Goal: Information Seeking & Learning: Learn about a topic

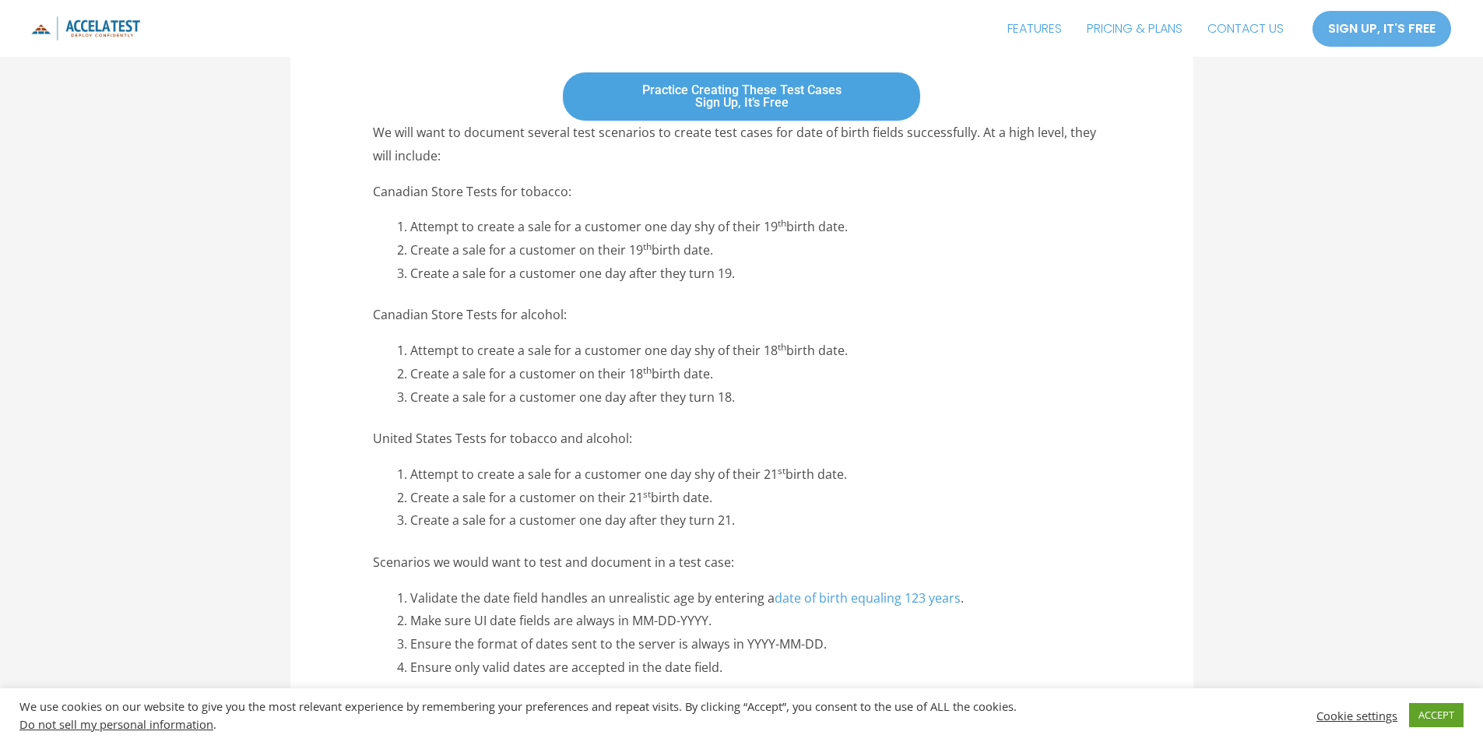
scroll to position [1168, 0]
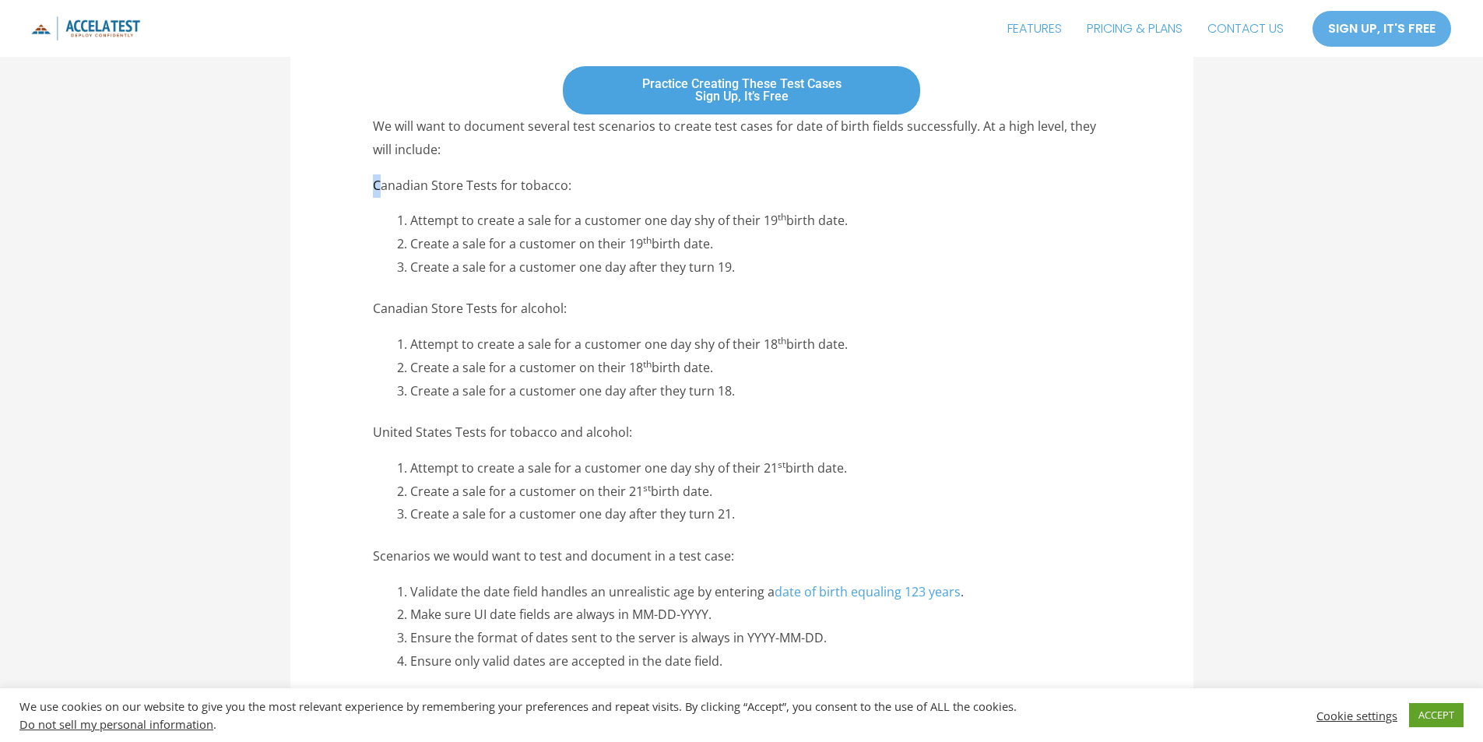
drag, startPoint x: 375, startPoint y: 183, endPoint x: 406, endPoint y: 204, distance: 37.6
click at [393, 189] on p "Canadian Store Tests for tobacco:" at bounding box center [741, 185] width 737 height 23
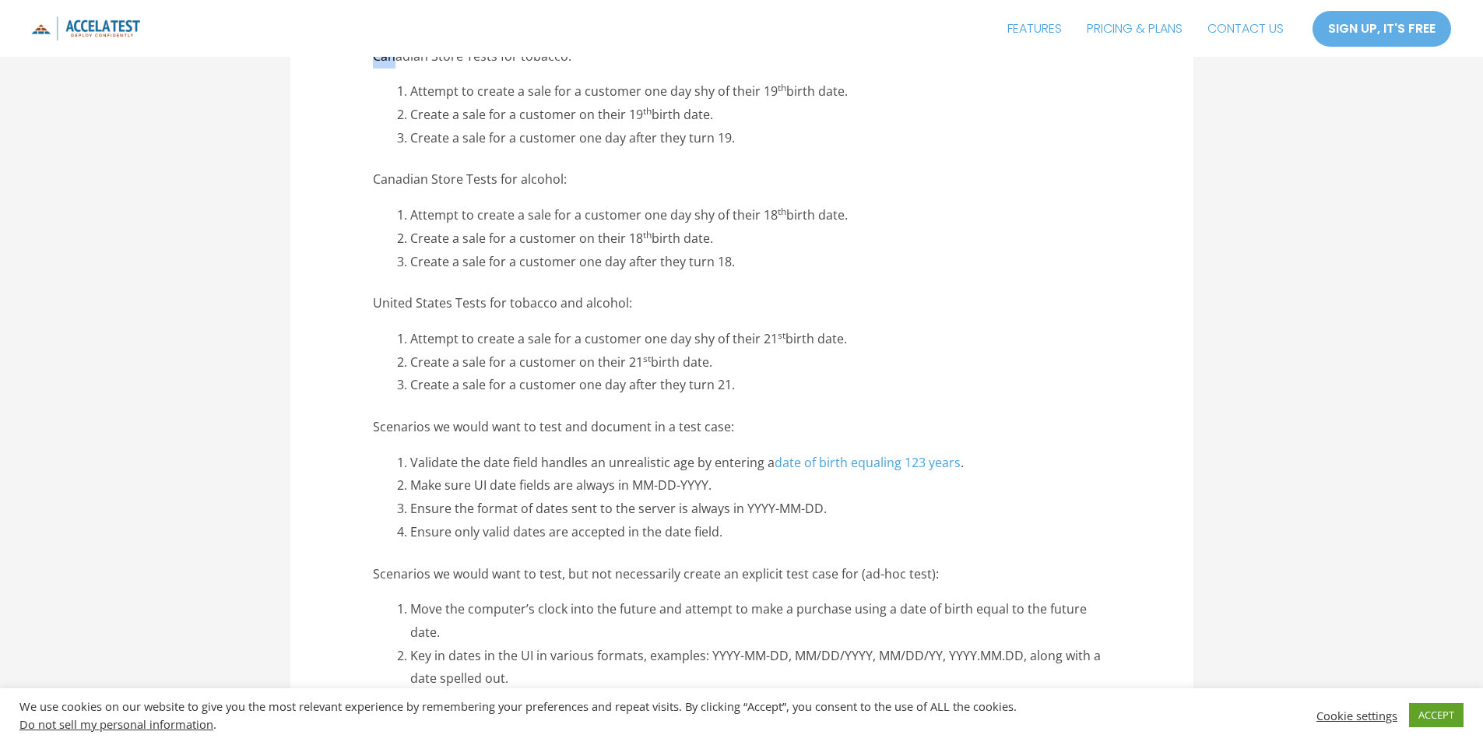
scroll to position [1324, 0]
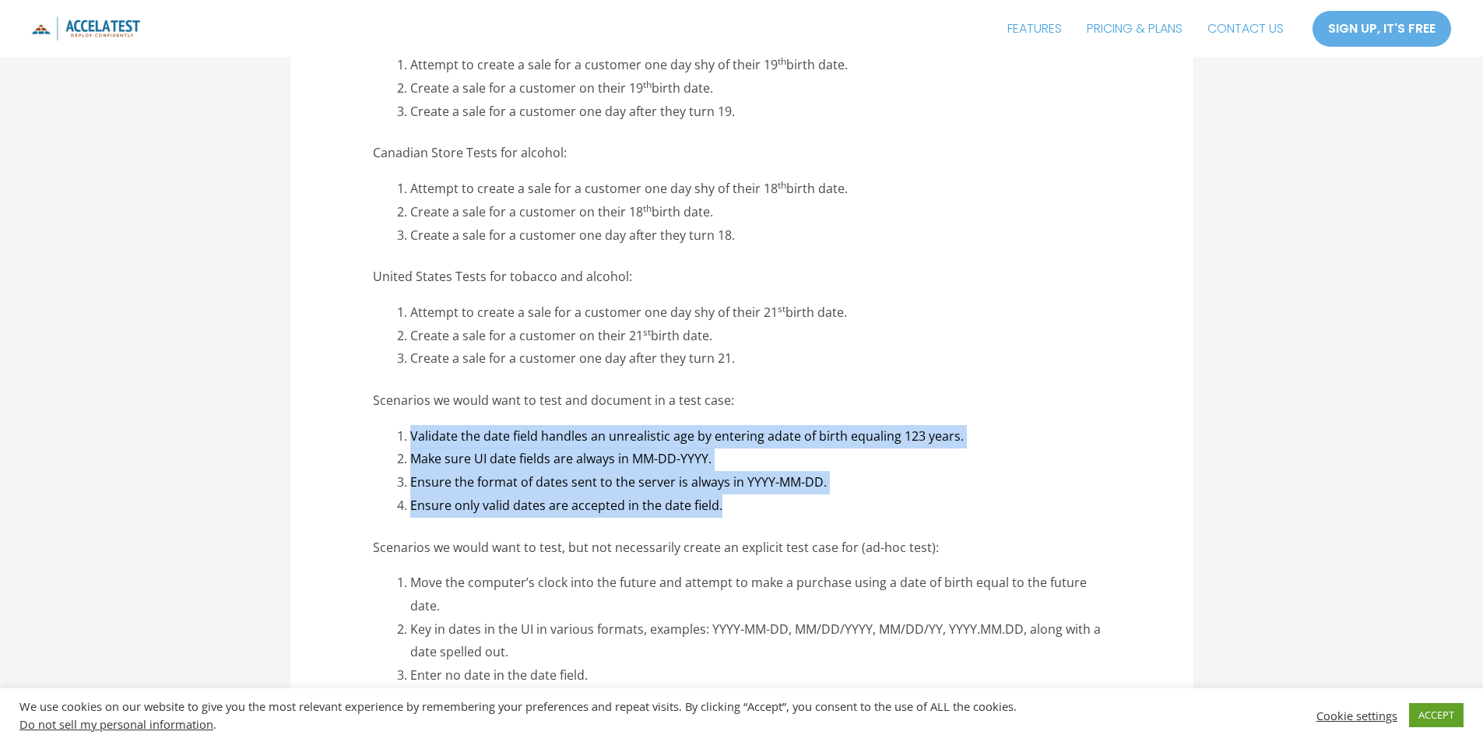
drag, startPoint x: 413, startPoint y: 438, endPoint x: 850, endPoint y: 500, distance: 441.2
click at [850, 500] on ol "Validate the date field handles an unrealistic age by entering a date of birth …" at bounding box center [760, 471] width 700 height 93
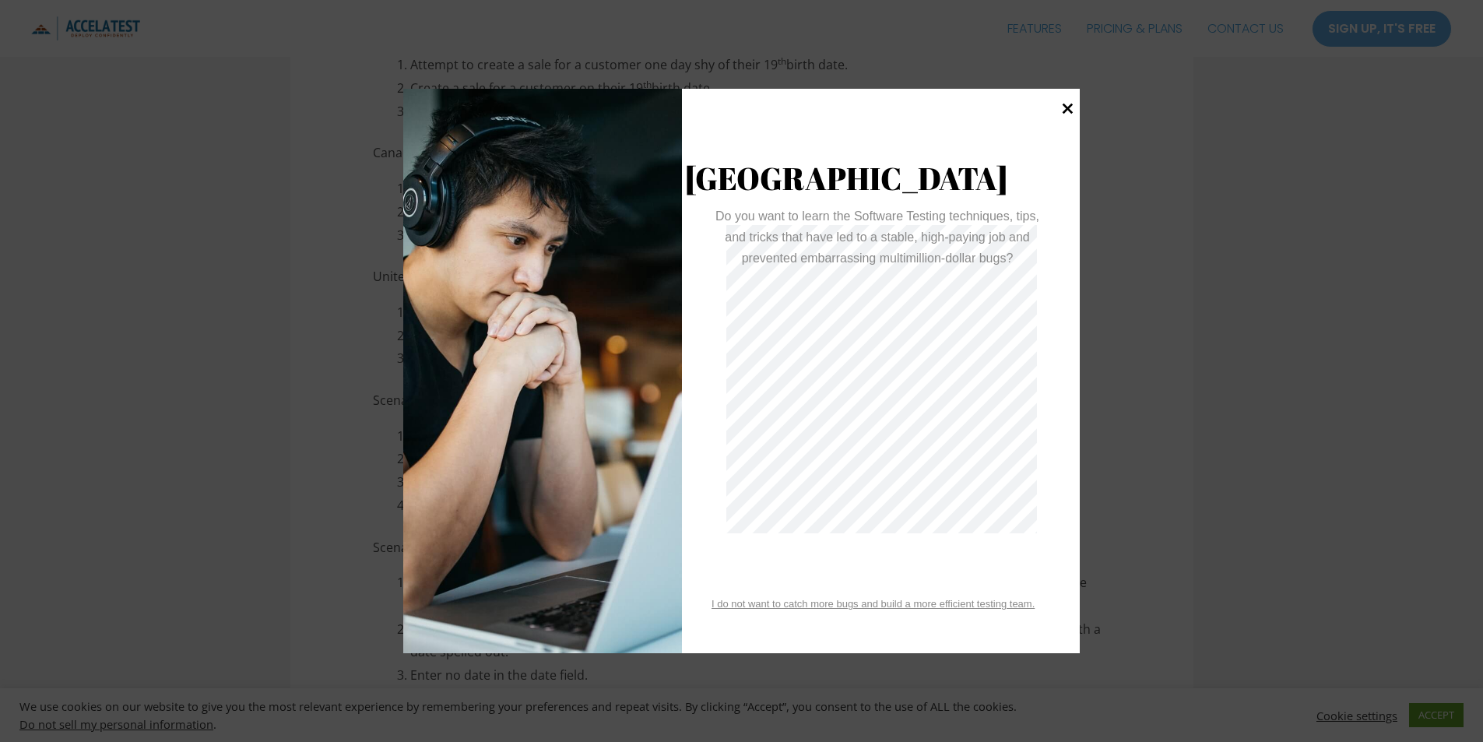
click at [1066, 105] on icon at bounding box center [1067, 107] width 21 height 21
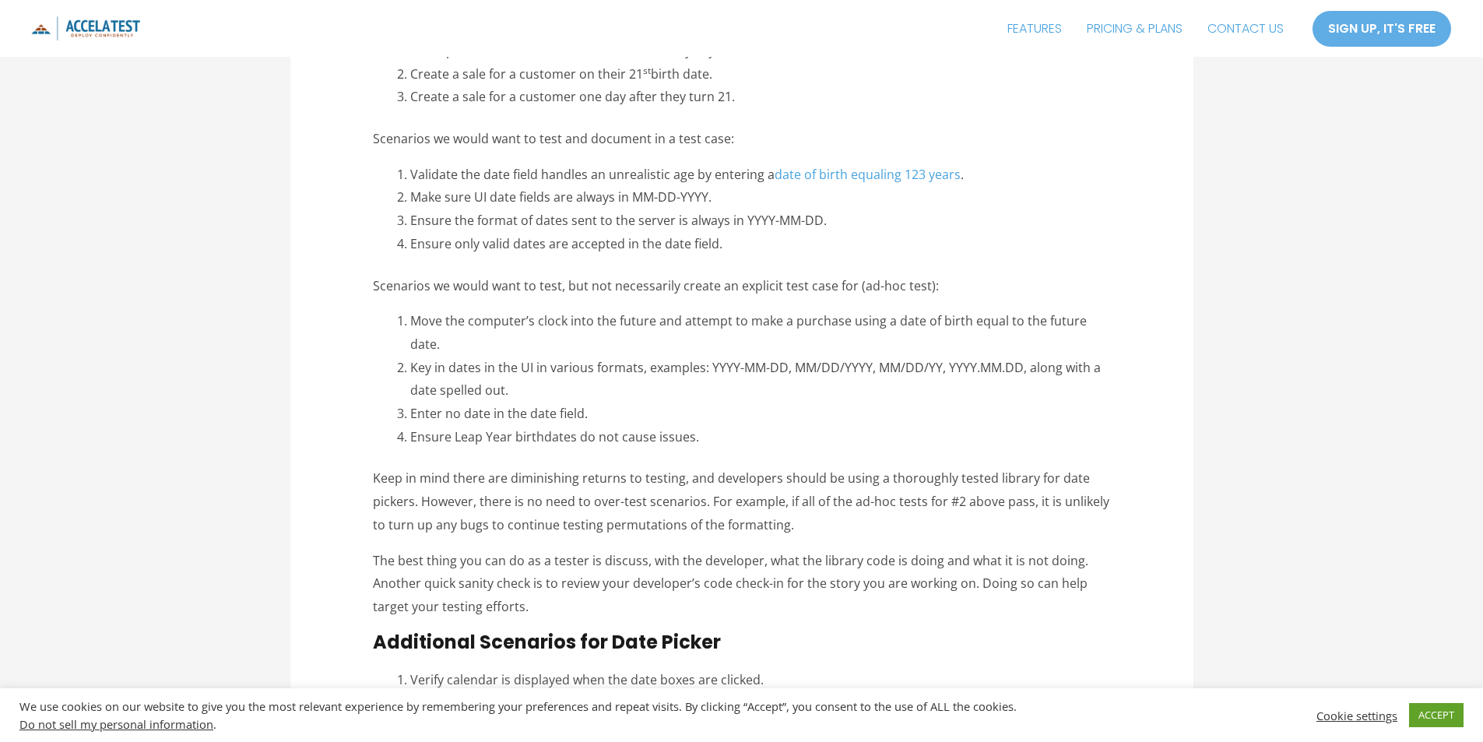
scroll to position [1557, 0]
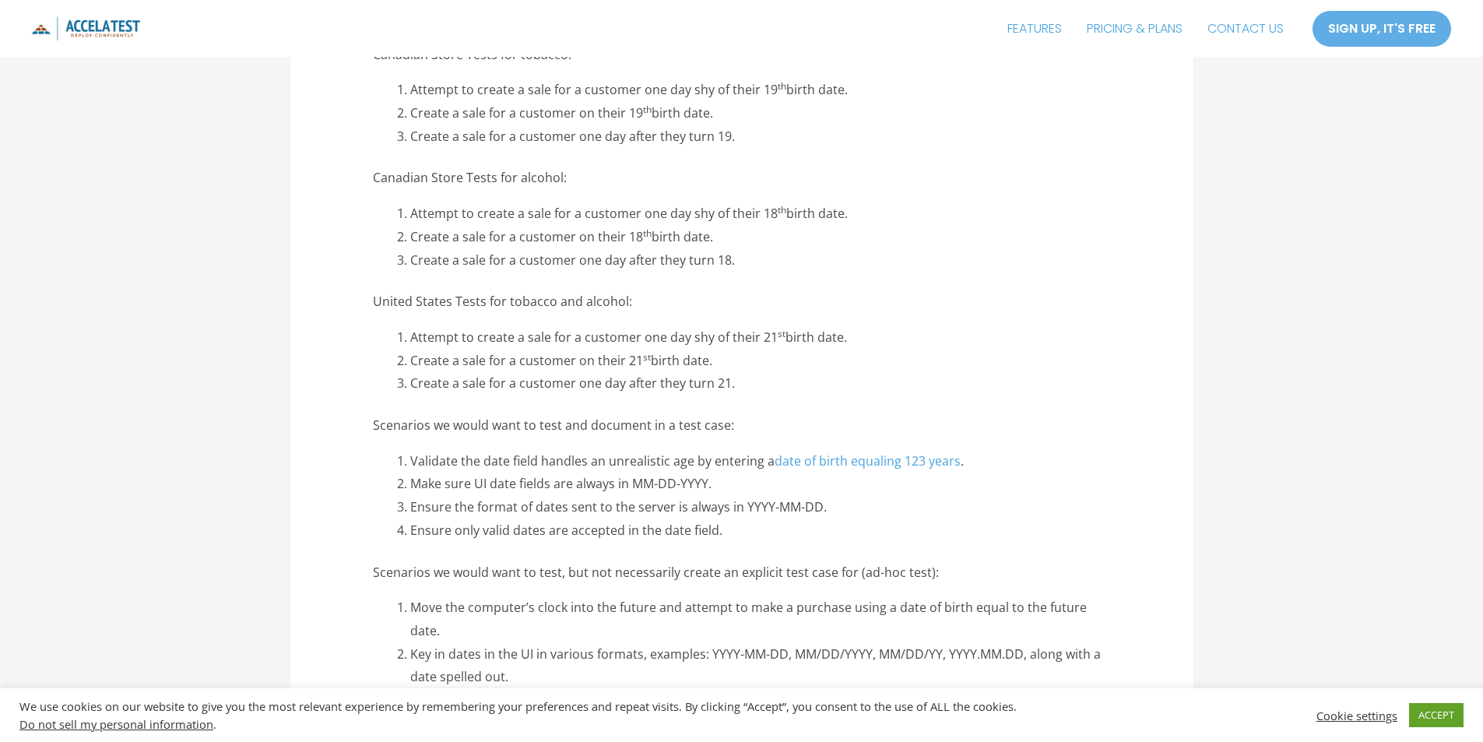
scroll to position [1324, 0]
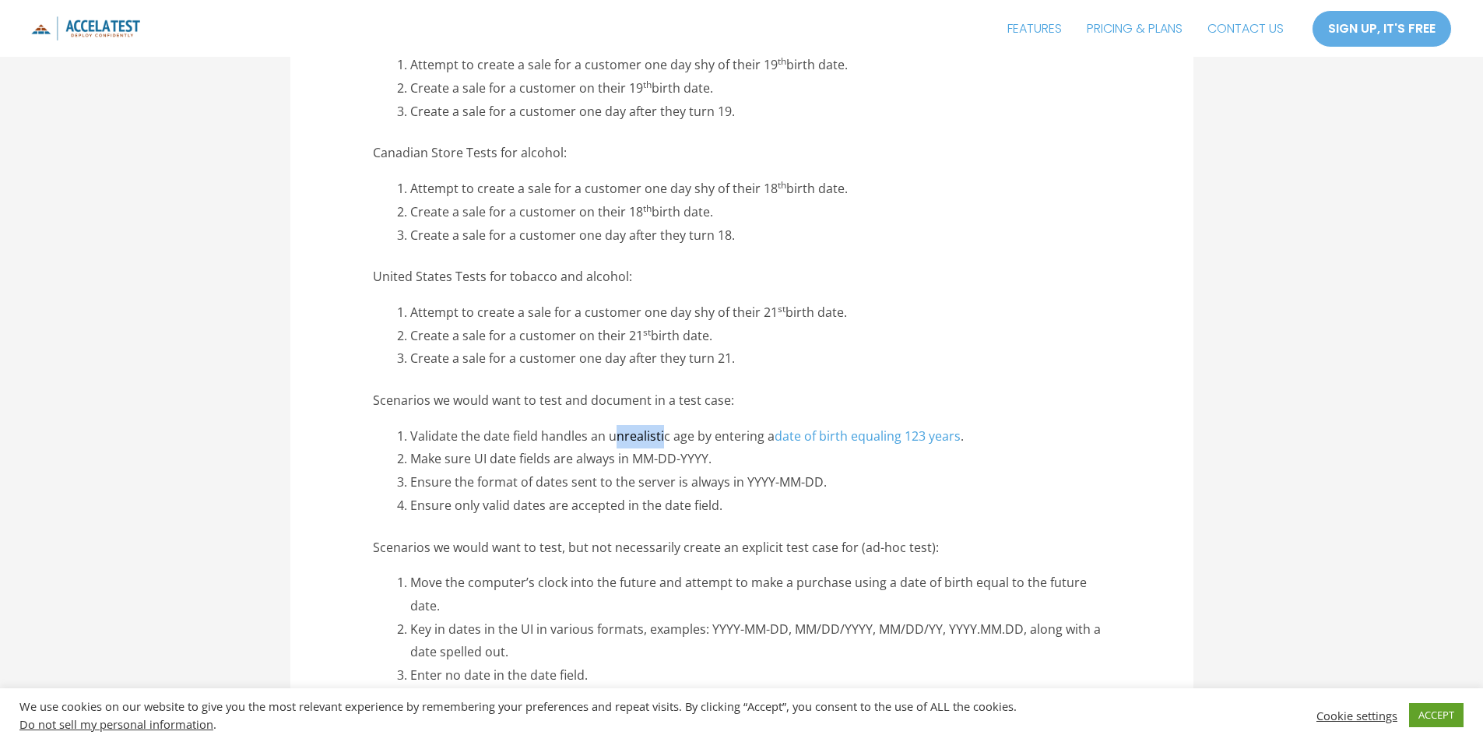
drag, startPoint x: 611, startPoint y: 444, endPoint x: 660, endPoint y: 444, distance: 49.1
click at [660, 444] on li "Validate the date field handles an unrealistic age by entering a date of birth …" at bounding box center [760, 436] width 700 height 23
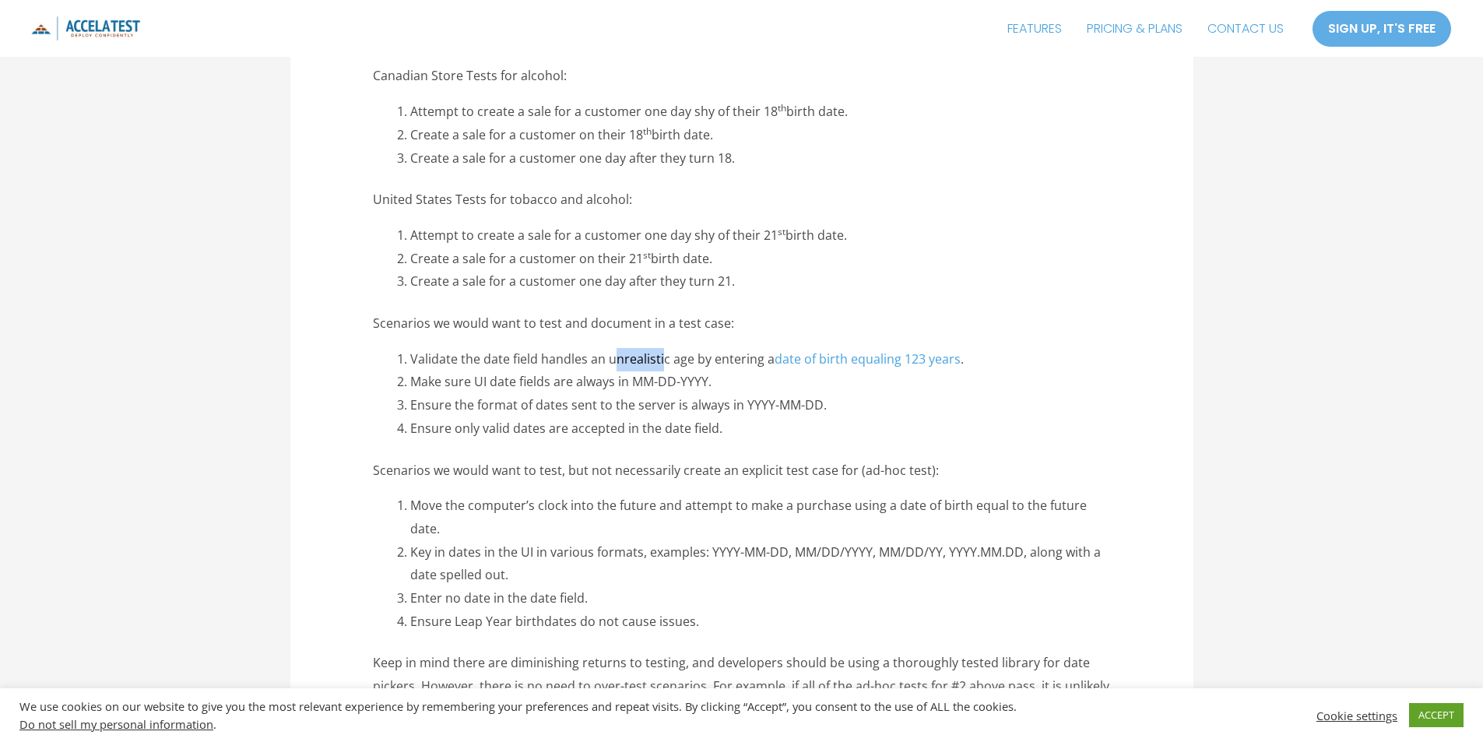
scroll to position [1402, 0]
click at [835, 407] on li "Ensure the format of dates sent to the server is always in YYYY-MM-DD." at bounding box center [760, 404] width 700 height 23
click at [561, 437] on li "Ensure only valid dates are accepted in the date field." at bounding box center [760, 428] width 700 height 23
click at [733, 436] on li "Ensure only valid dates are accepted in the date field." at bounding box center [760, 428] width 700 height 23
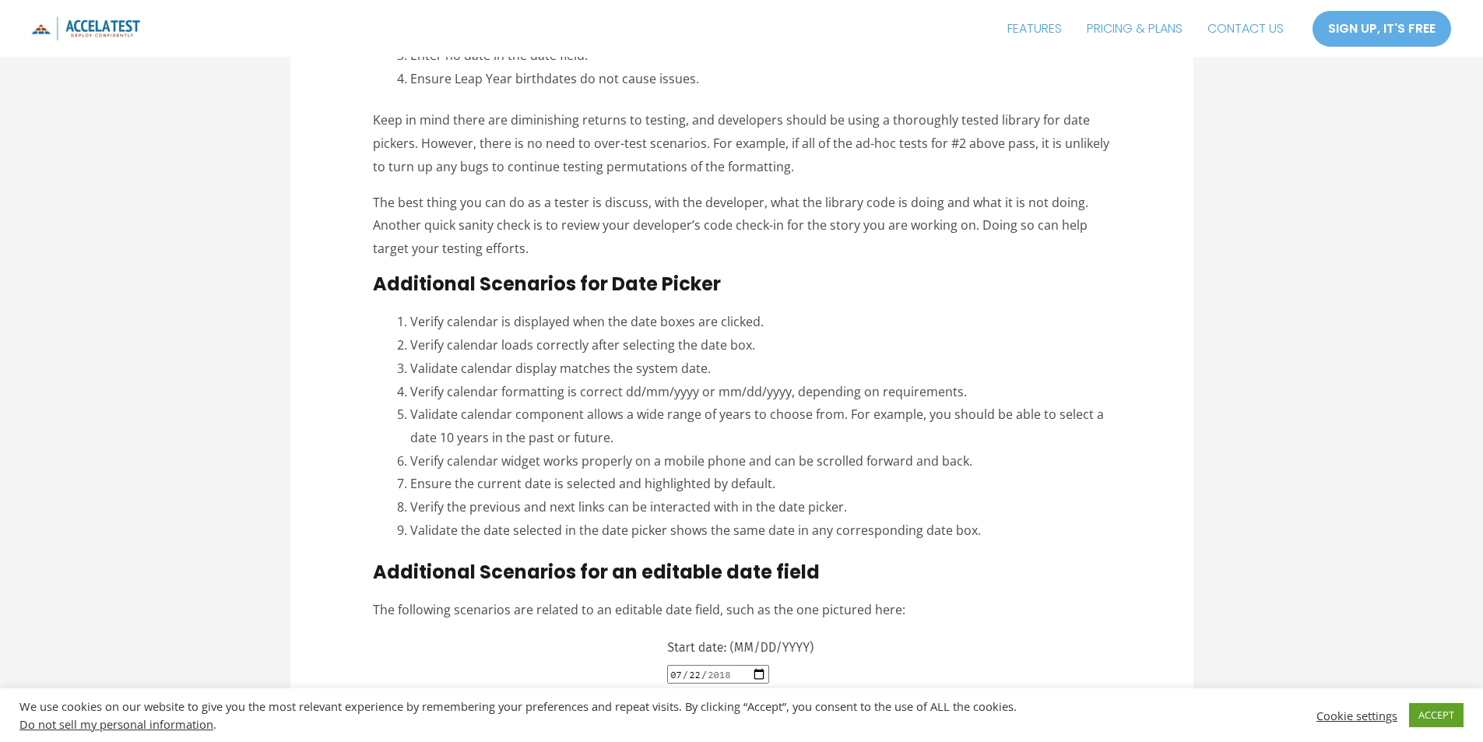
scroll to position [1947, 0]
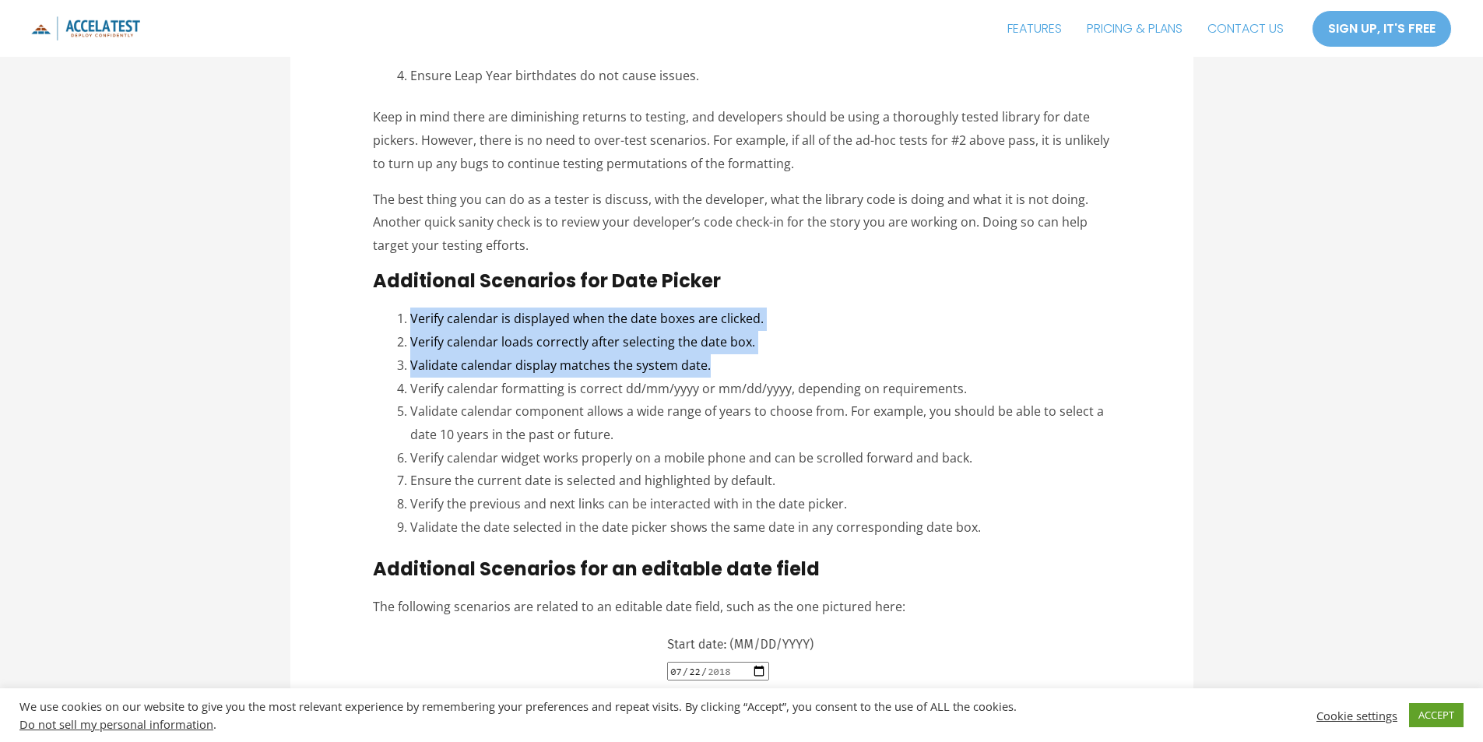
drag, startPoint x: 410, startPoint y: 296, endPoint x: 737, endPoint y: 346, distance: 330.8
click at [737, 346] on ol "Verify calendar is displayed when the date boxes are clicked. Verify calendar l…" at bounding box center [760, 423] width 700 height 231
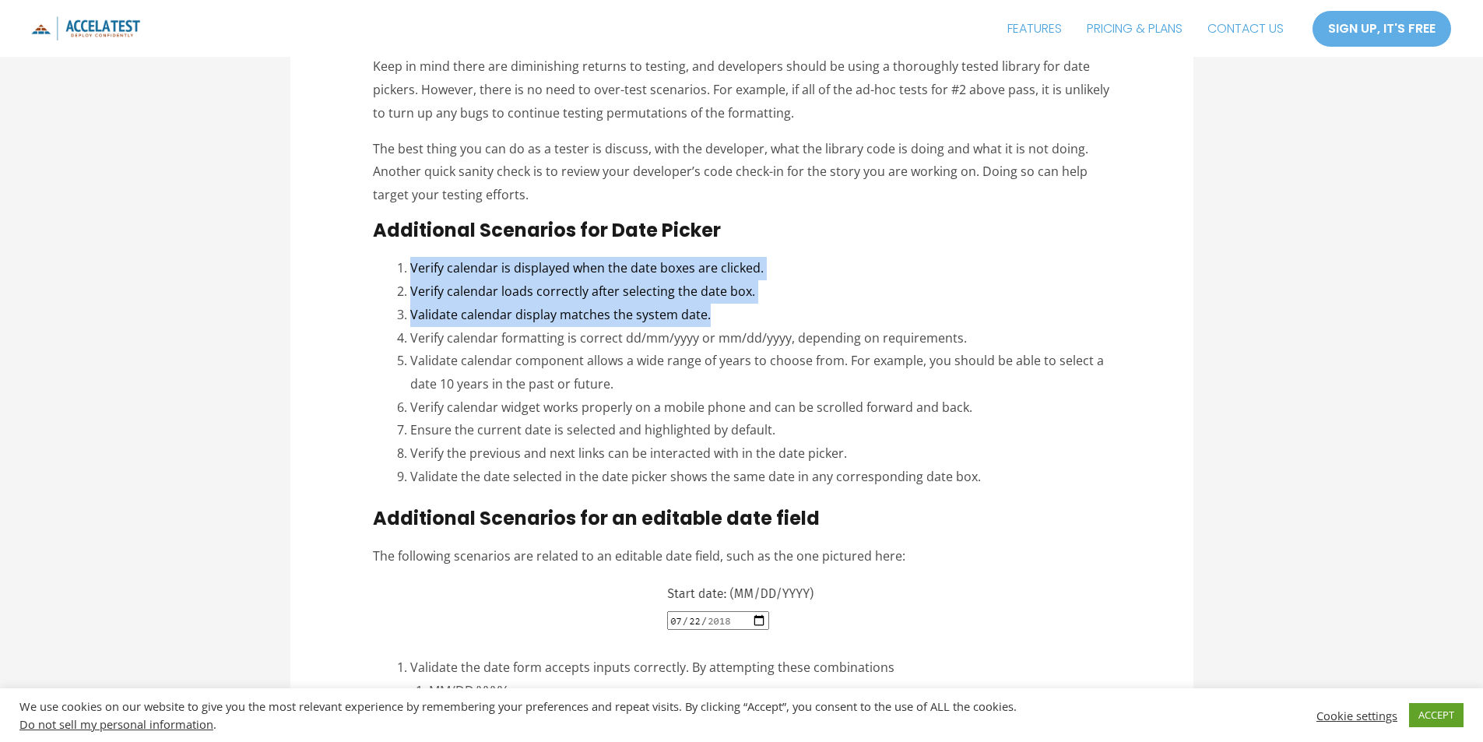
scroll to position [2025, 0]
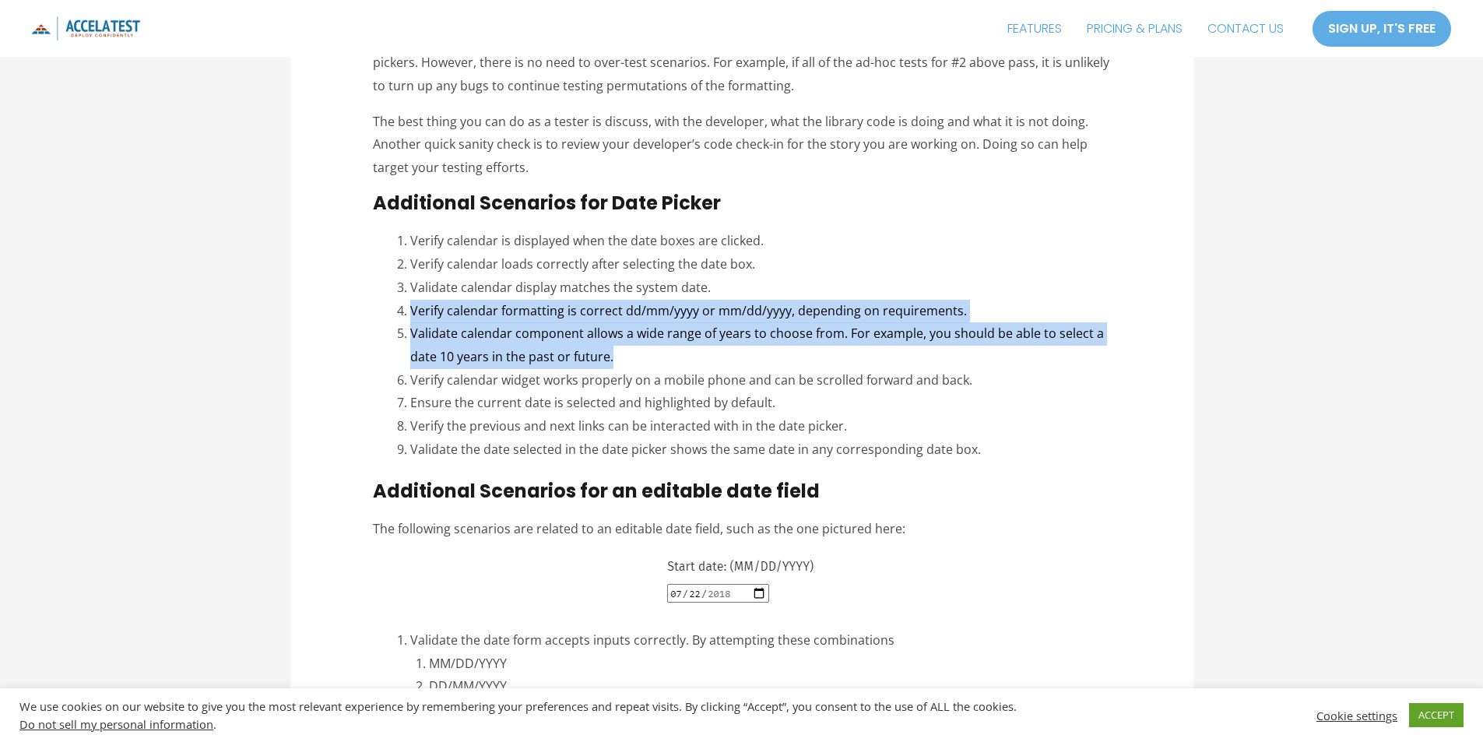
drag, startPoint x: 412, startPoint y: 288, endPoint x: 705, endPoint y: 335, distance: 296.5
click at [705, 335] on ol "Verify calendar is displayed when the date boxes are clicked. Verify calendar l…" at bounding box center [760, 345] width 700 height 231
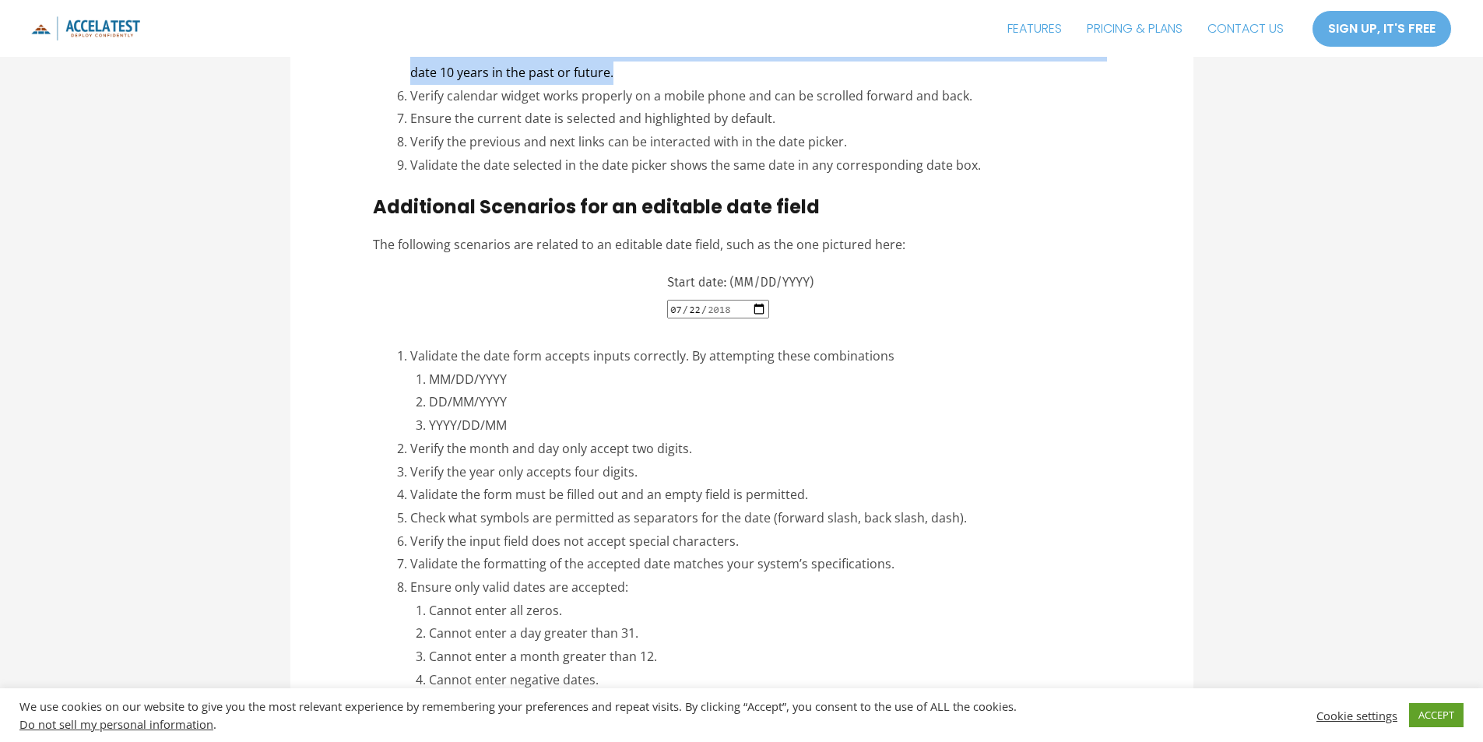
scroll to position [2336, 0]
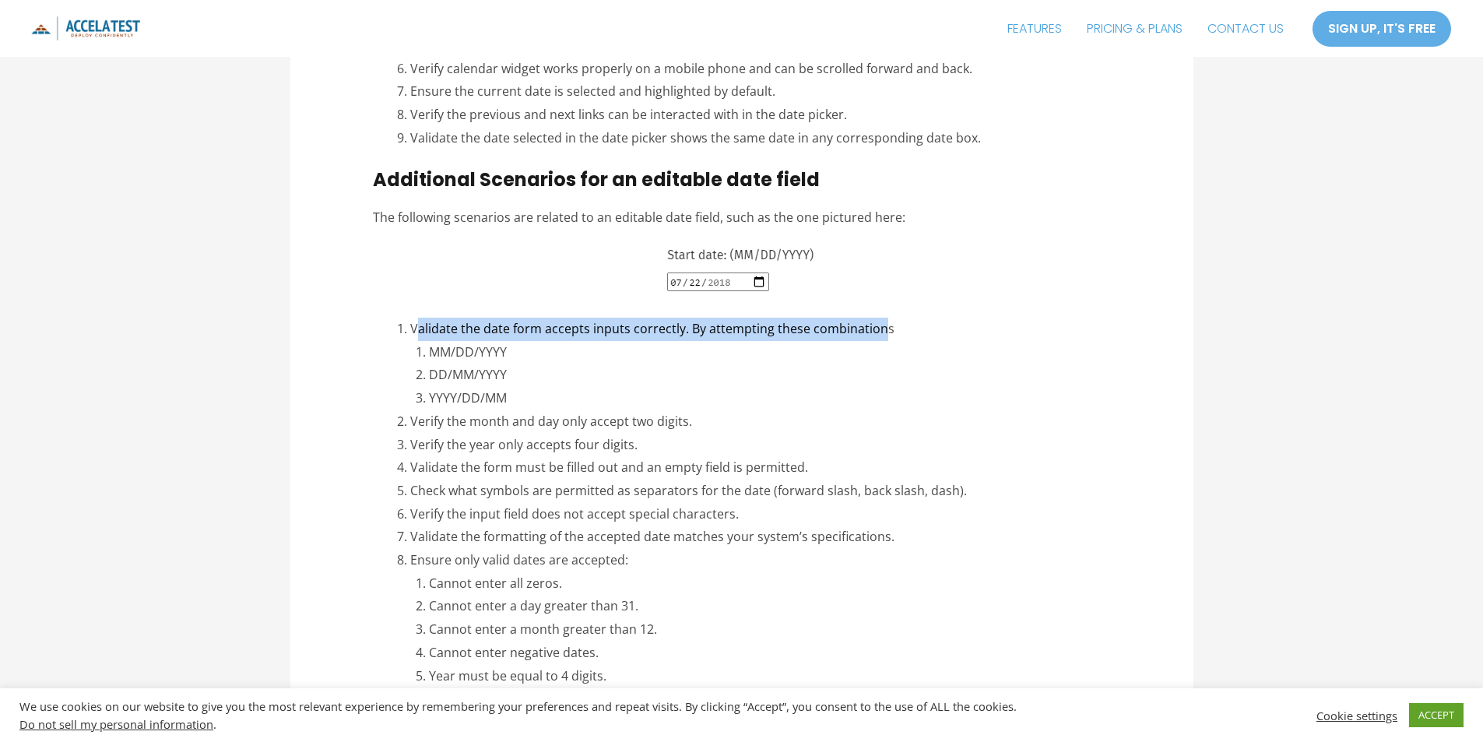
drag, startPoint x: 417, startPoint y: 305, endPoint x: 878, endPoint y: 311, distance: 461.0
click at [878, 318] on li "Validate the date form accepts inputs correctly. By attempting these combinatio…" at bounding box center [760, 364] width 700 height 93
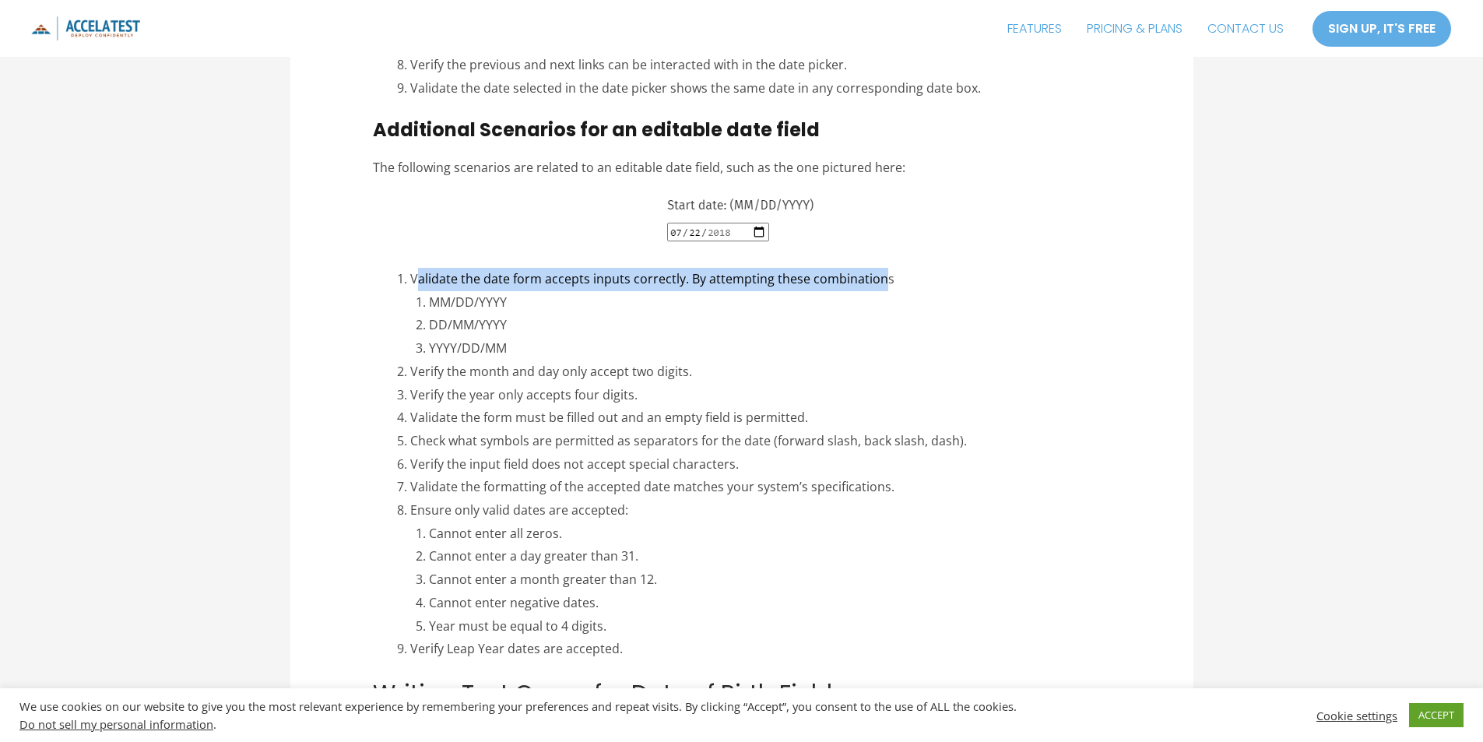
scroll to position [2414, 0]
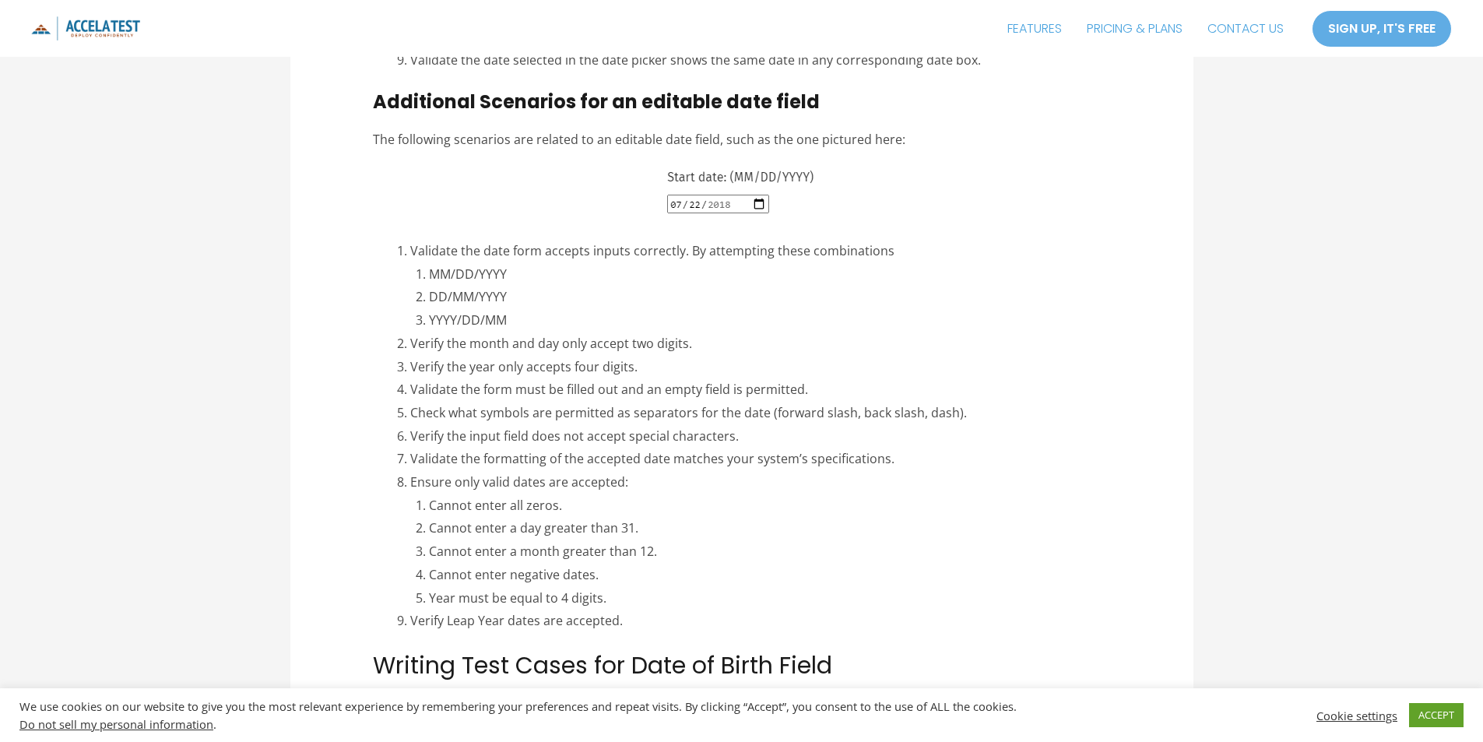
click at [693, 333] on li "Verify the month and day only accept two digits." at bounding box center [760, 344] width 700 height 23
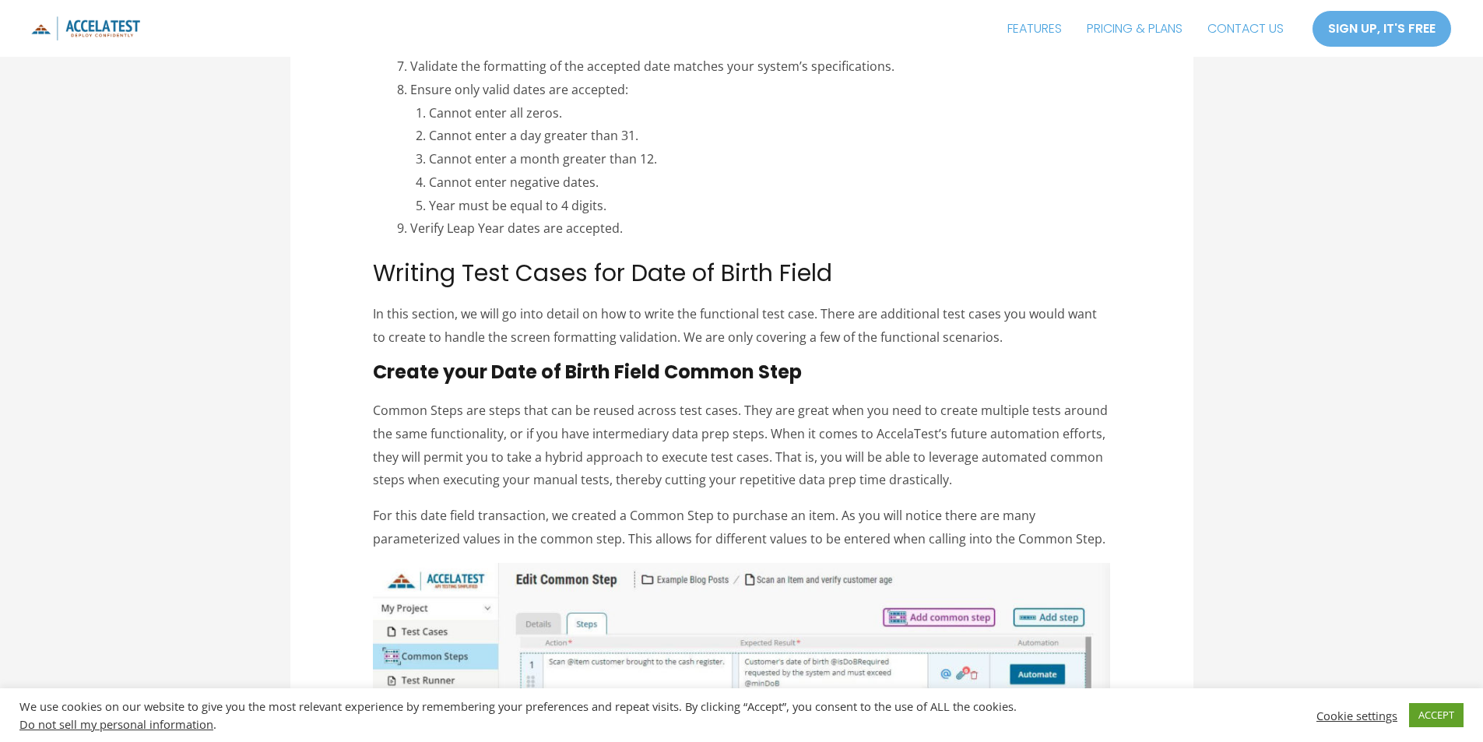
scroll to position [2881, 0]
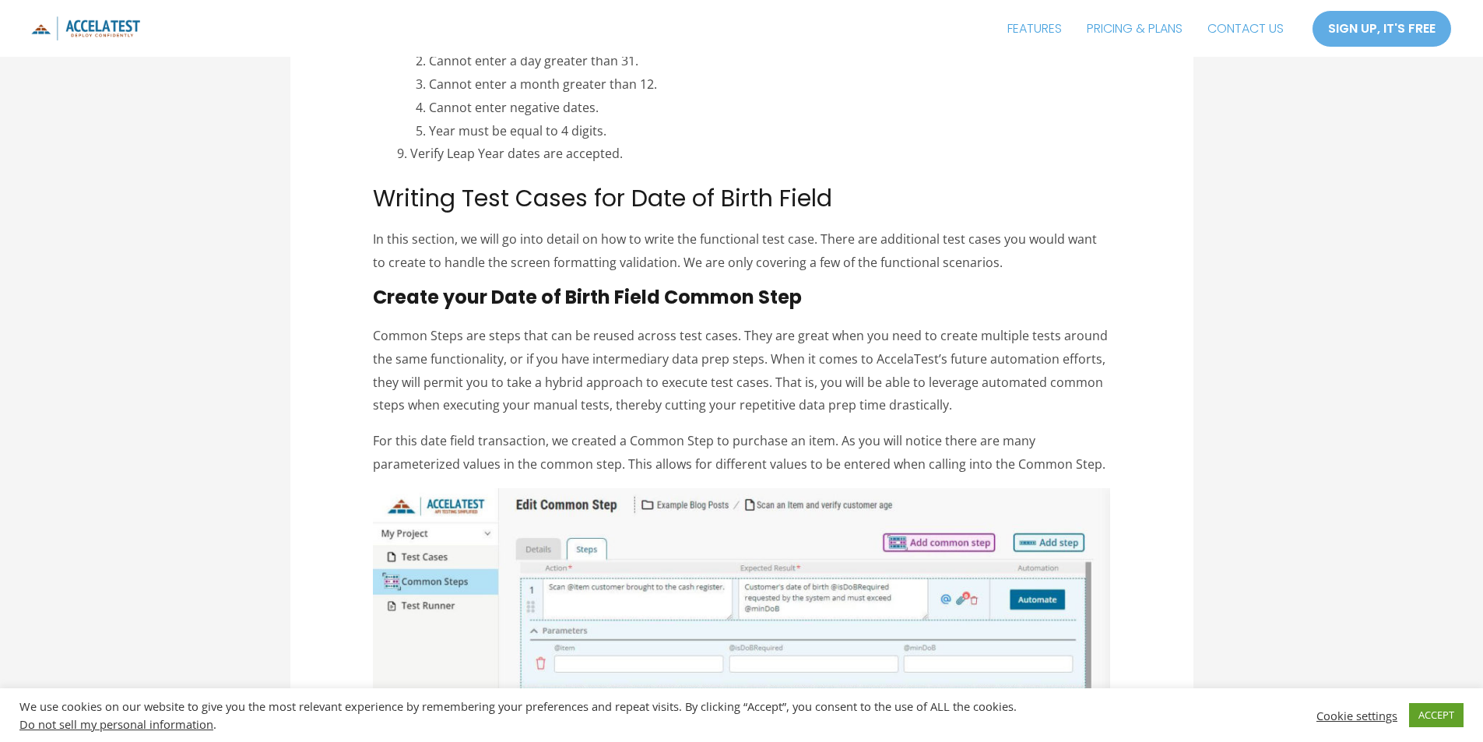
click at [488, 506] on img at bounding box center [741, 716] width 737 height 456
